Goal: Information Seeking & Learning: Learn about a topic

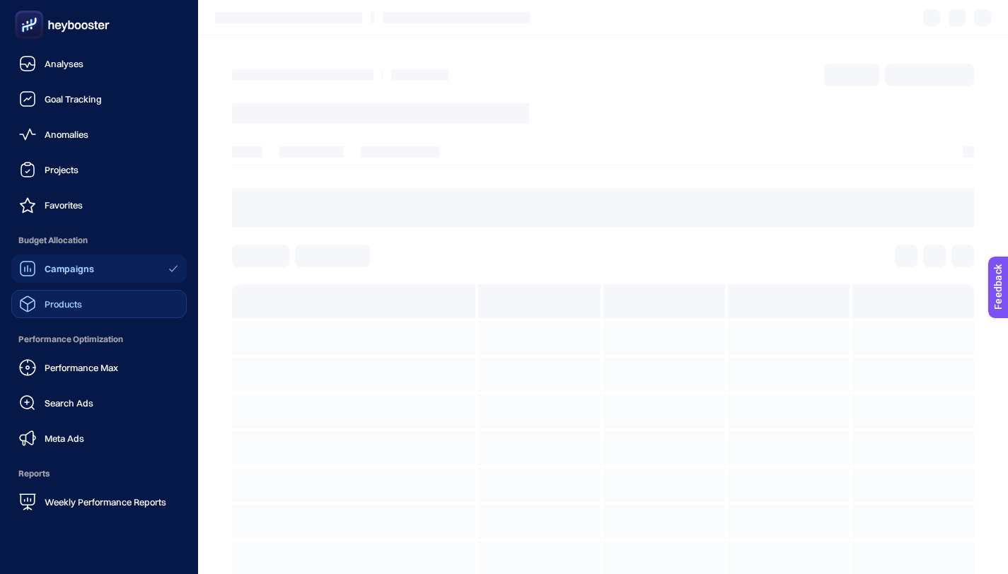
click at [58, 300] on span "Products" at bounding box center [63, 304] width 37 height 11
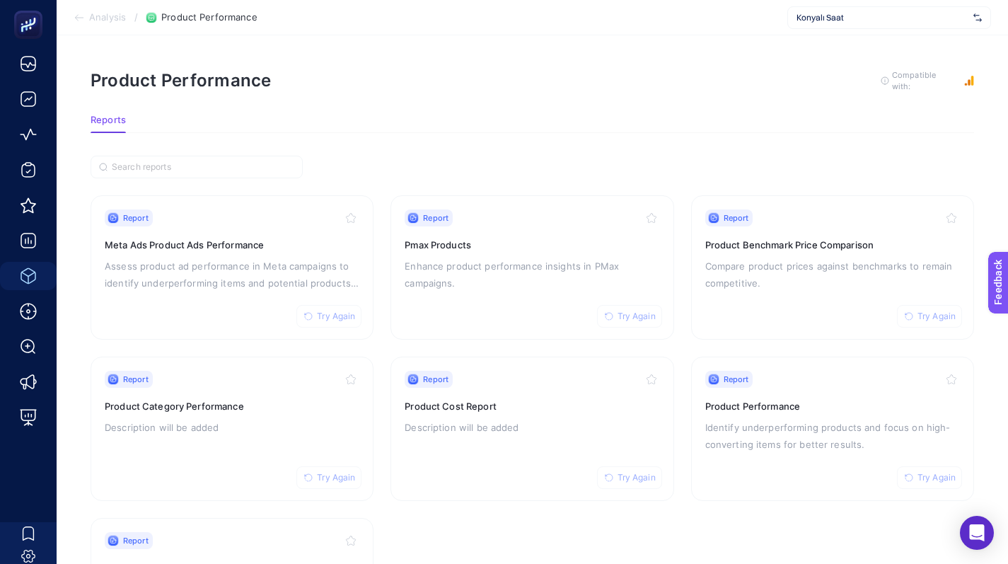
click at [808, 17] on span "Konyalı Saat" at bounding box center [881, 17] width 171 height 11
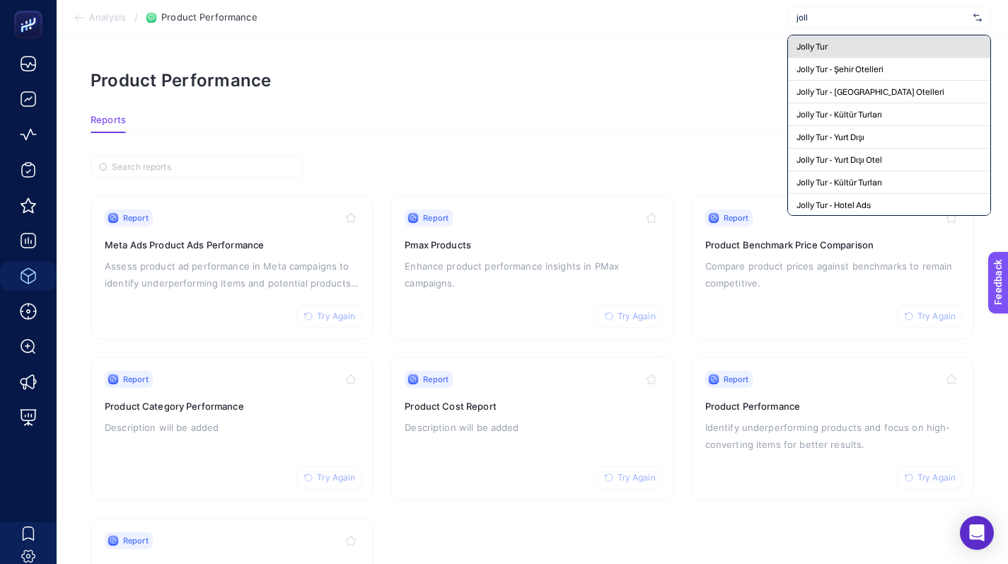
type input "joll"
click at [828, 57] on div "Jolly Tur" at bounding box center [889, 46] width 202 height 23
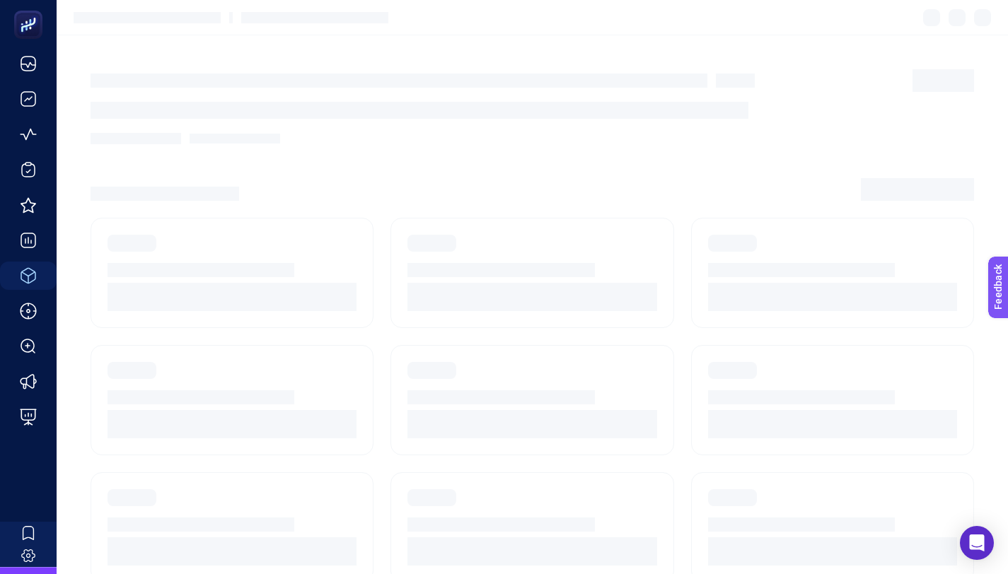
click at [487, 141] on div at bounding box center [533, 138] width 884 height 11
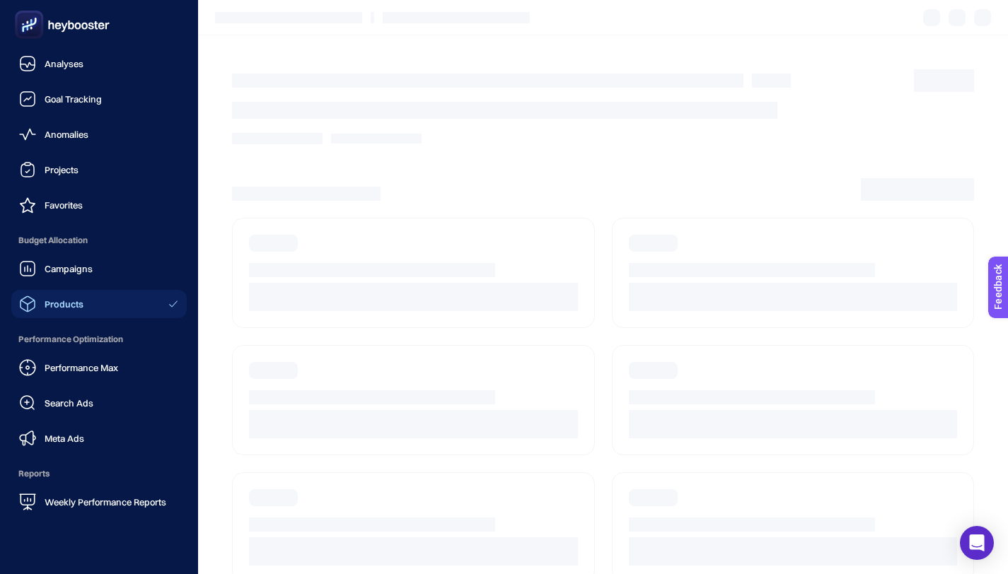
click at [104, 302] on link "Products" at bounding box center [98, 304] width 175 height 28
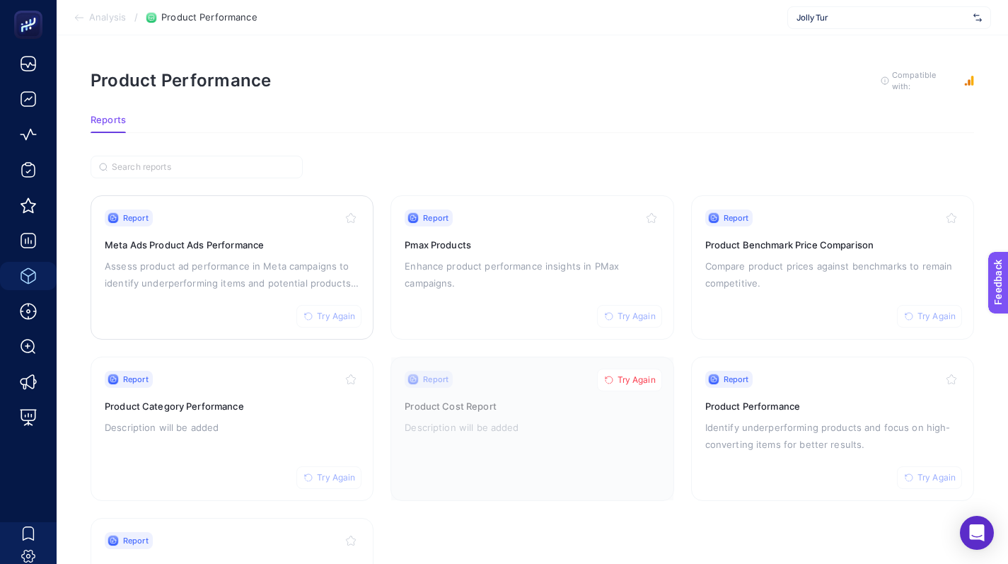
click at [334, 272] on p "Assess product ad performance in Meta campaigns to identify underperforming ite…" at bounding box center [232, 274] width 255 height 34
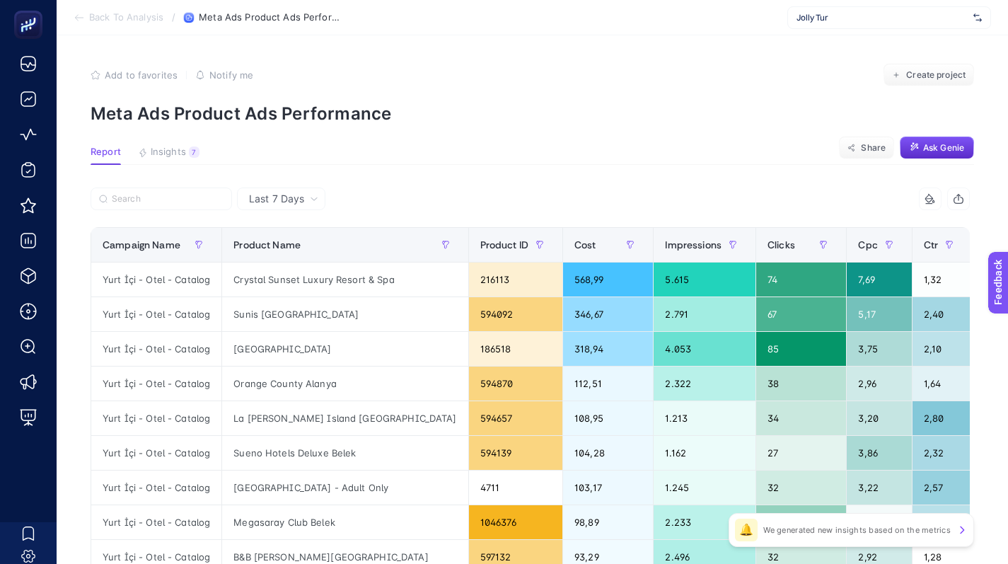
scroll to position [0, 38]
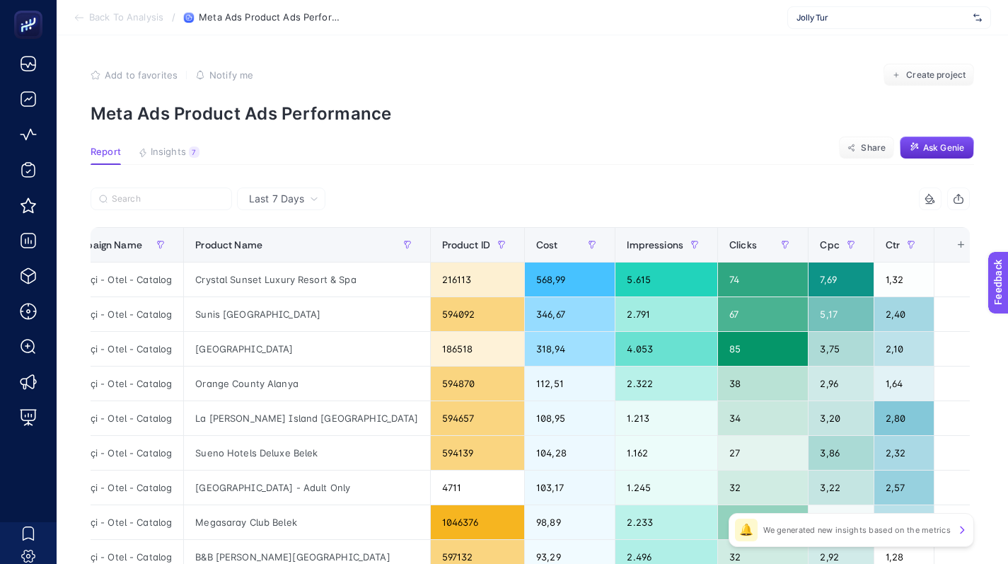
click at [951, 241] on div "+" at bounding box center [961, 244] width 27 height 11
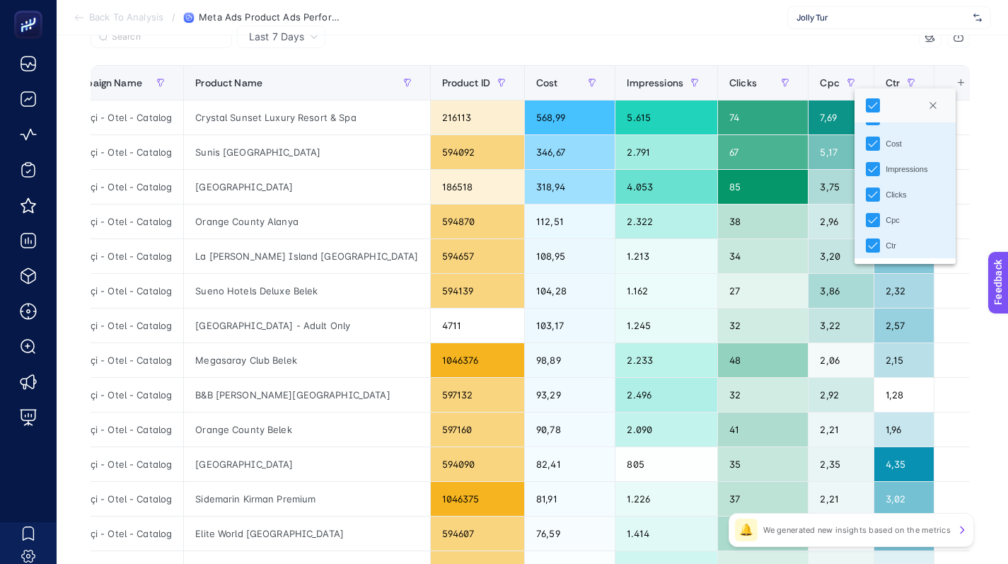
scroll to position [0, 0]
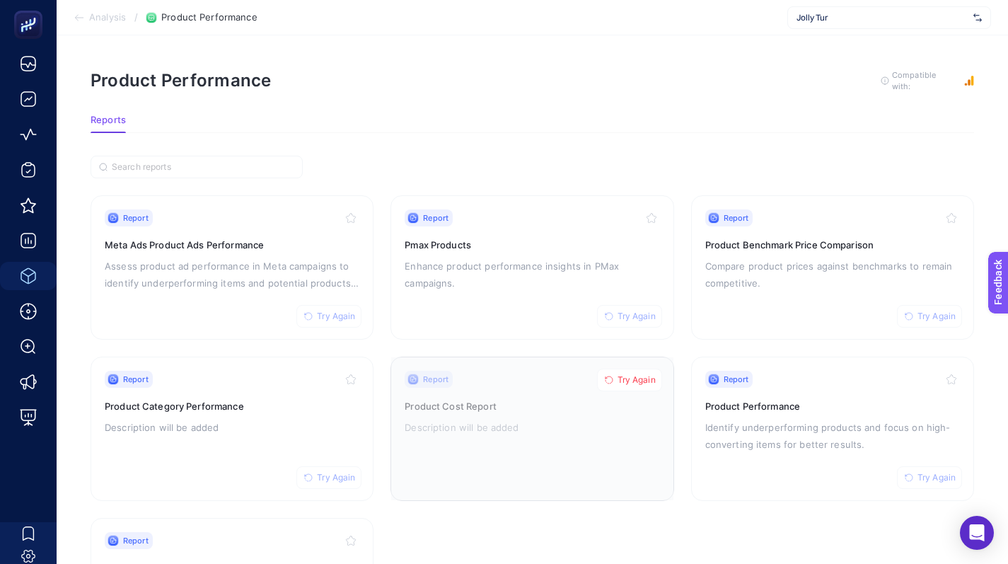
click at [424, 418] on div at bounding box center [532, 428] width 282 height 143
click at [799, 443] on p "Identify underperforming products and focus on high-converting items for better…" at bounding box center [832, 436] width 255 height 34
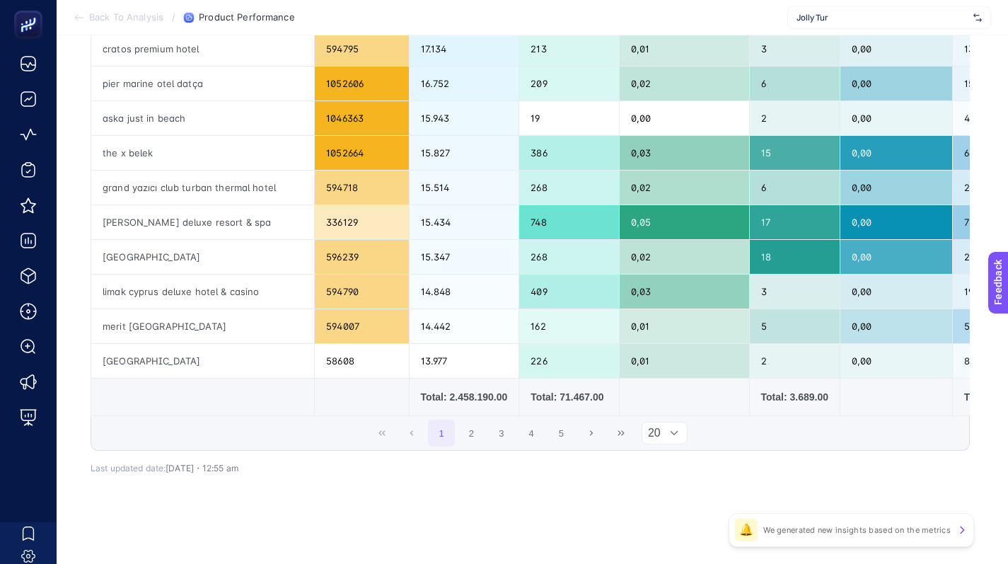
click at [665, 443] on div "20" at bounding box center [665, 433] width 47 height 23
click at [665, 502] on li "50" at bounding box center [670, 503] width 47 height 28
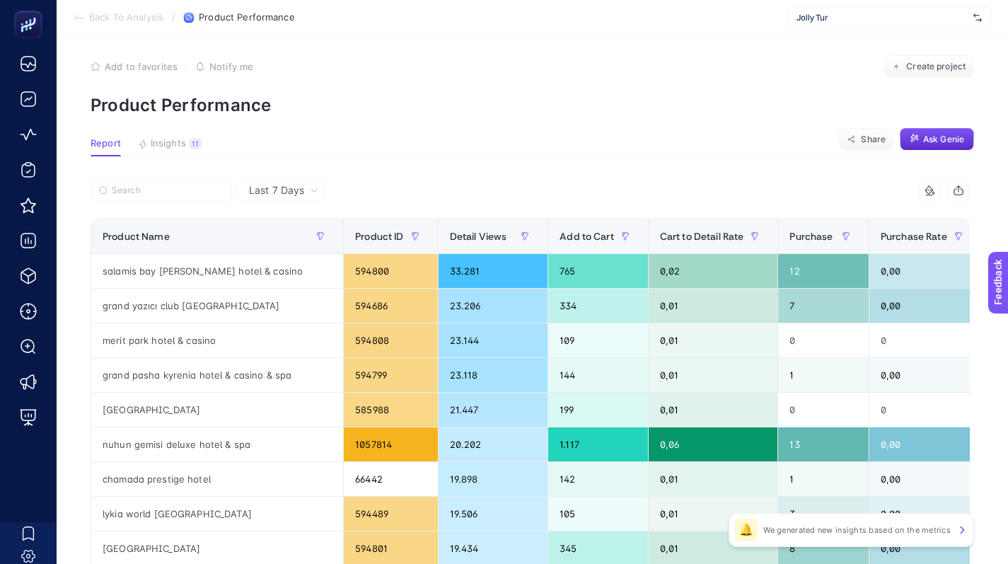
scroll to position [0, 6]
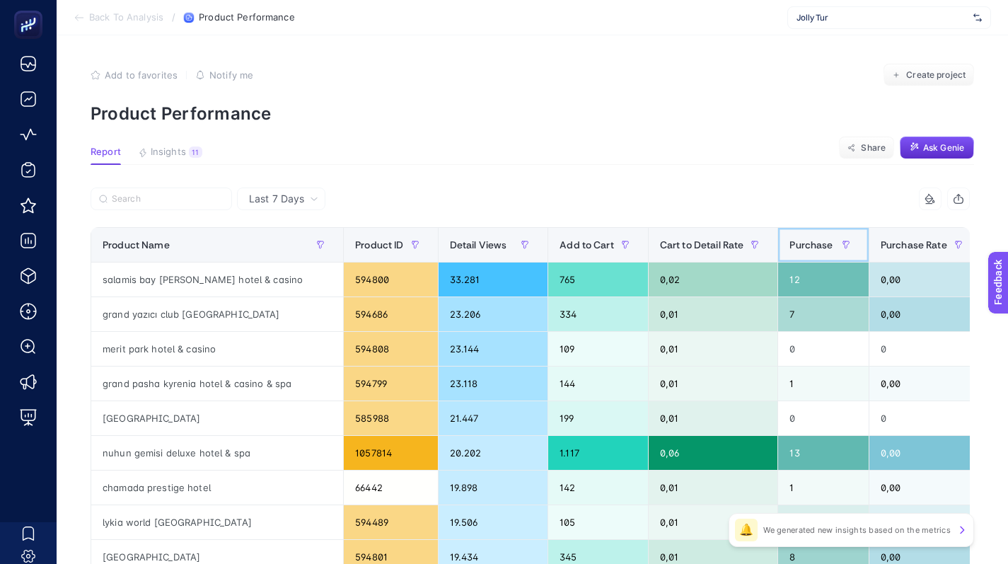
click at [799, 252] on div "Purchase" at bounding box center [822, 244] width 67 height 23
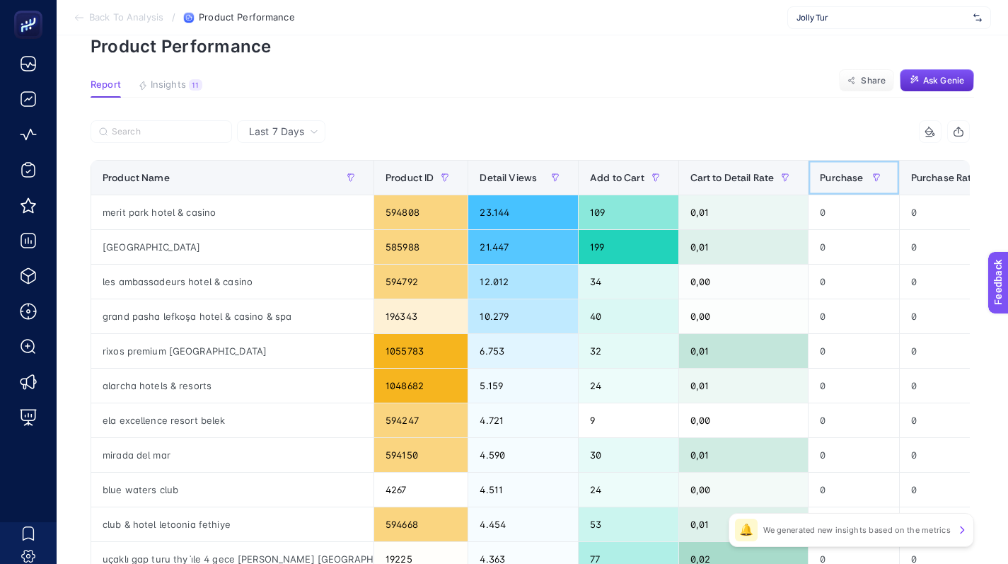
scroll to position [81, 6]
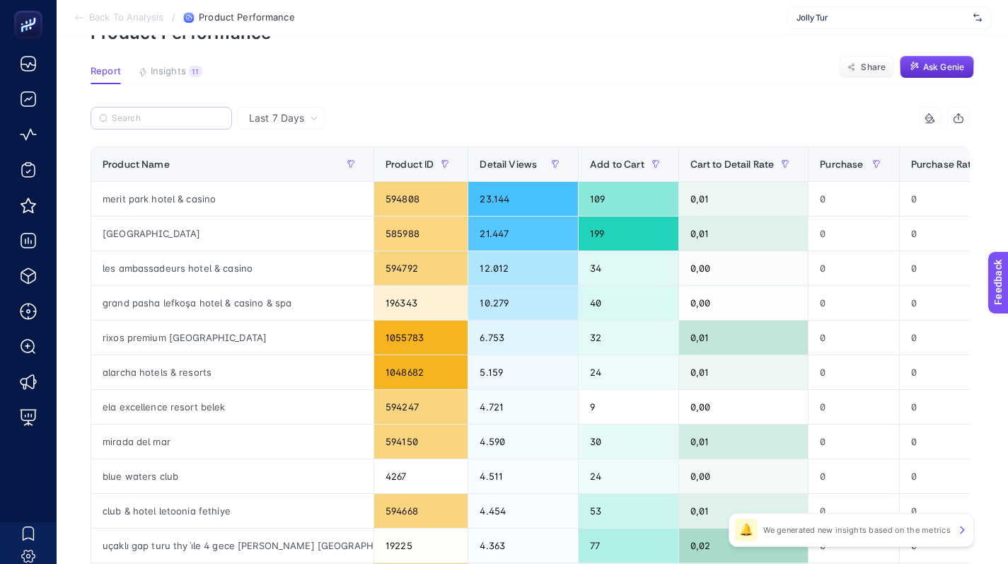
click at [156, 124] on label at bounding box center [161, 118] width 141 height 23
click at [156, 124] on input "Search" at bounding box center [168, 118] width 112 height 11
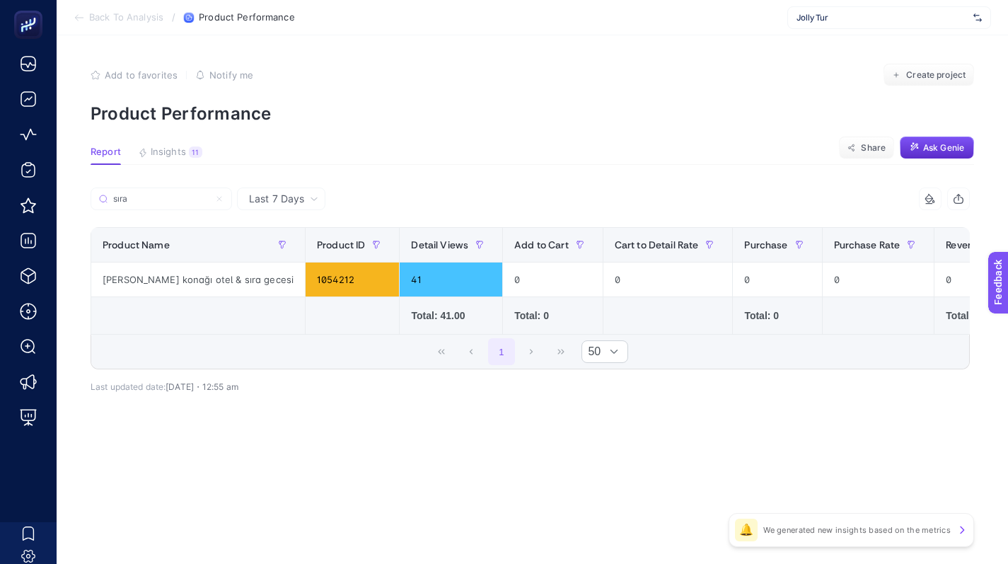
click at [129, 115] on p "Product Performance" at bounding box center [533, 113] width 884 height 21
click at [155, 119] on p "Product Performance" at bounding box center [533, 113] width 884 height 21
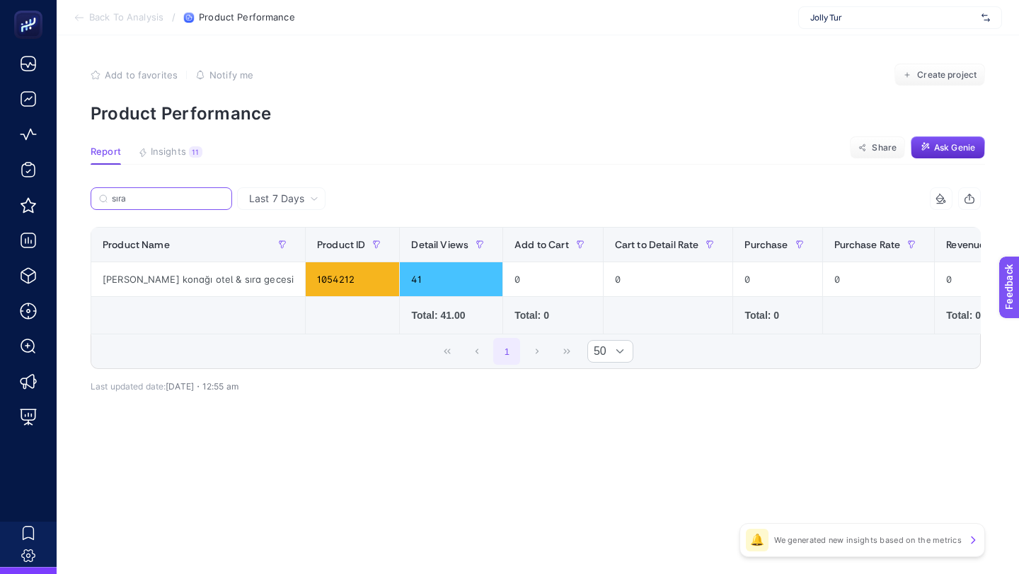
click at [197, 198] on input "sıra" at bounding box center [168, 199] width 112 height 11
type input "s"
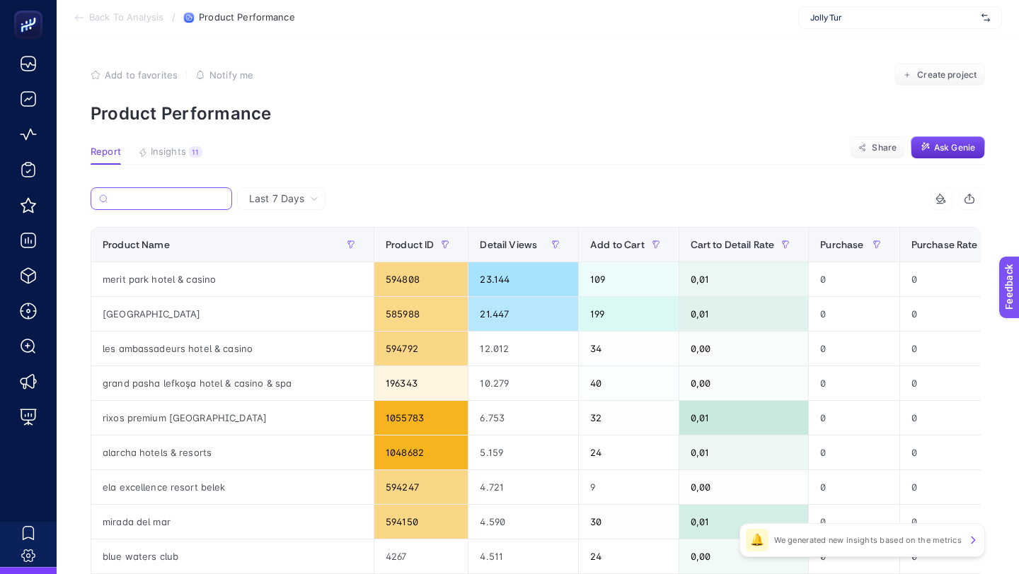
click at [220, 194] on input "Search" at bounding box center [168, 199] width 110 height 11
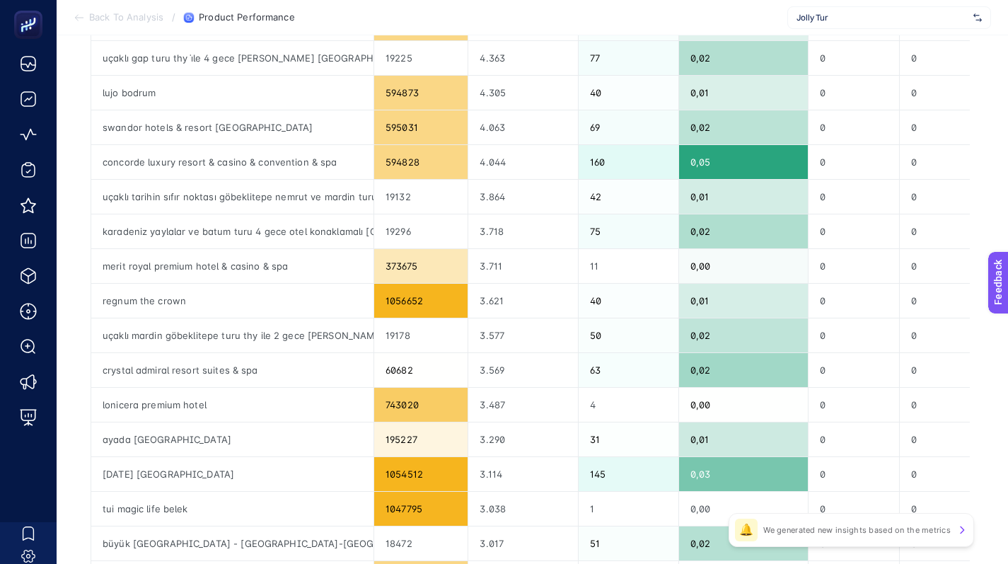
scroll to position [402, 1]
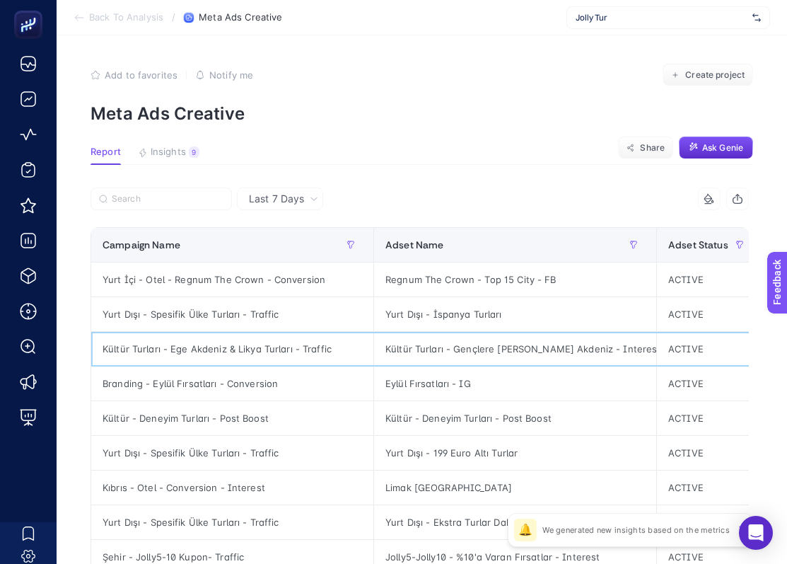
click at [574, 361] on div "Kültür Turları - Gençlere Özel Ege Akdeniz - Interest" at bounding box center [515, 349] width 282 height 34
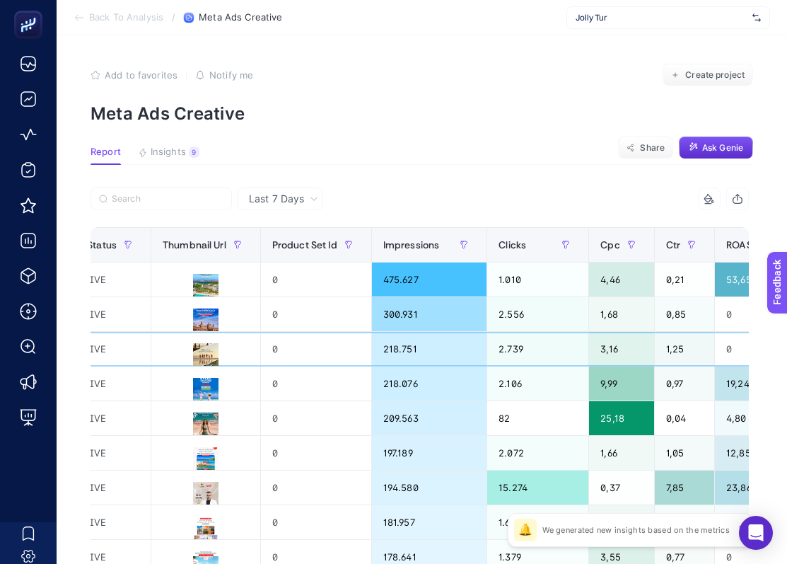
scroll to position [0, 990]
